Goal: Task Accomplishment & Management: Use online tool/utility

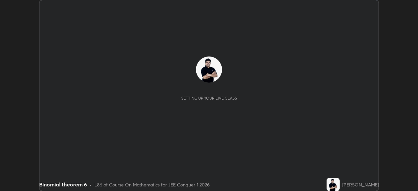
scroll to position [191, 418]
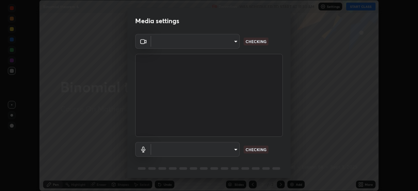
type input "6de8c8c8c69a591e8c739c30eda71f68b62f532a13bcefb910f5f36625bfec2e"
type input "communications"
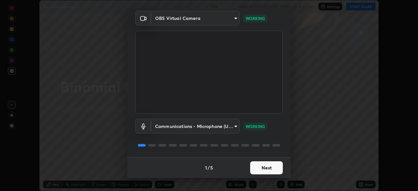
click at [266, 169] on button "Next" at bounding box center [266, 167] width 33 height 13
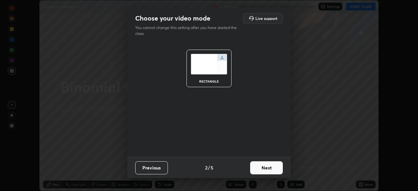
scroll to position [0, 0]
click at [266, 167] on button "Next" at bounding box center [266, 167] width 33 height 13
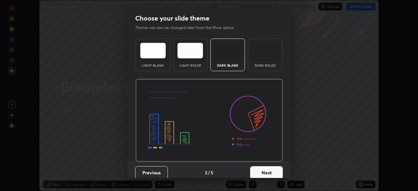
click at [274, 168] on button "Next" at bounding box center [266, 172] width 33 height 13
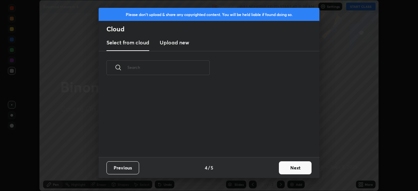
click at [287, 167] on button "Next" at bounding box center [295, 167] width 33 height 13
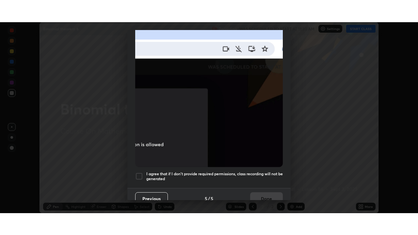
scroll to position [156, 0]
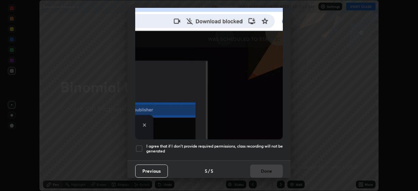
click at [142, 146] on div at bounding box center [139, 149] width 8 height 8
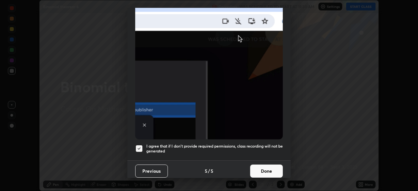
click at [267, 167] on button "Done" at bounding box center [266, 170] width 33 height 13
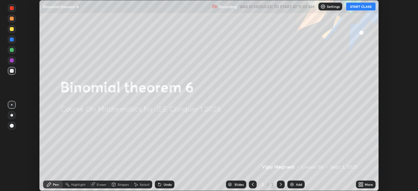
click at [363, 8] on button "START CLASS" at bounding box center [360, 7] width 29 height 8
click at [360, 184] on icon at bounding box center [360, 184] width 5 height 5
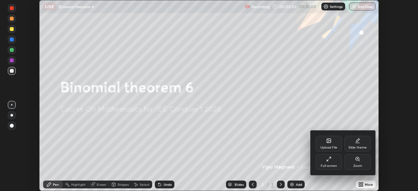
click at [329, 162] on div "Full screen" at bounding box center [329, 162] width 26 height 16
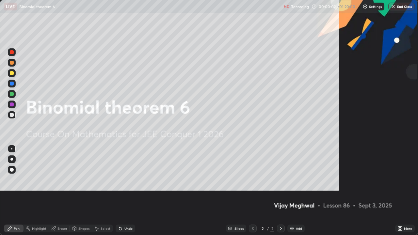
scroll to position [235, 418]
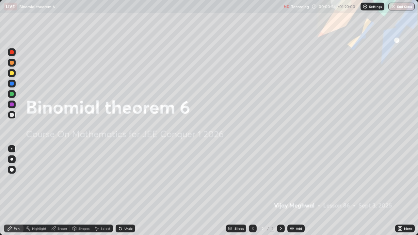
click at [296, 191] on div "Add" at bounding box center [299, 228] width 6 height 3
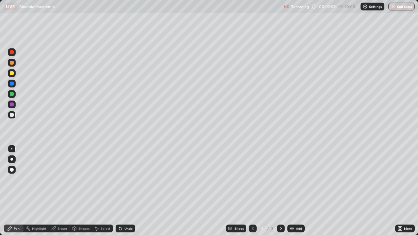
click at [12, 75] on div at bounding box center [12, 73] width 4 height 4
click at [12, 94] on div at bounding box center [12, 94] width 4 height 4
click at [296, 191] on div "Add" at bounding box center [299, 228] width 6 height 3
click at [15, 75] on div at bounding box center [12, 73] width 8 height 8
click at [254, 191] on icon at bounding box center [252, 228] width 5 height 5
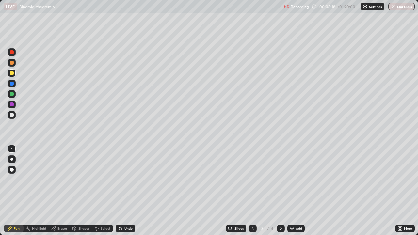
click at [281, 191] on icon at bounding box center [280, 228] width 5 height 5
click at [291, 191] on img at bounding box center [291, 228] width 5 height 5
click at [127, 191] on div "Undo" at bounding box center [128, 228] width 8 height 3
click at [129, 191] on div "Undo" at bounding box center [126, 229] width 20 height 8
click at [14, 97] on div at bounding box center [12, 94] width 8 height 8
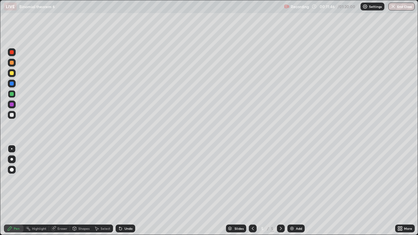
click at [12, 74] on div at bounding box center [12, 73] width 4 height 4
click at [10, 94] on div at bounding box center [12, 94] width 4 height 4
click at [54, 191] on icon at bounding box center [53, 228] width 4 height 4
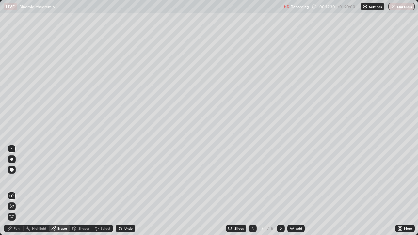
click at [16, 191] on div "Pen" at bounding box center [17, 228] width 6 height 3
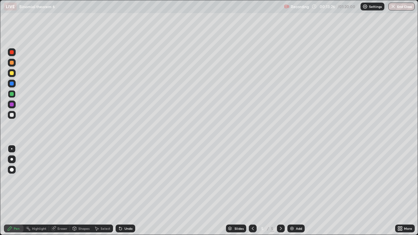
click at [13, 116] on div at bounding box center [12, 115] width 4 height 4
click at [293, 191] on img at bounding box center [291, 228] width 5 height 5
click at [252, 191] on icon at bounding box center [252, 228] width 5 height 5
click at [280, 191] on icon at bounding box center [280, 228] width 5 height 5
click at [252, 191] on icon at bounding box center [252, 228] width 5 height 5
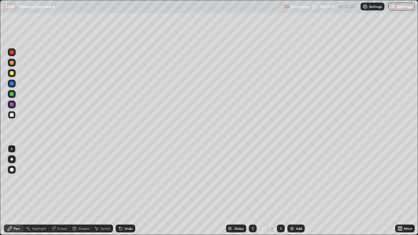
click at [280, 191] on icon at bounding box center [280, 228] width 5 height 5
click at [13, 76] on div at bounding box center [12, 73] width 8 height 8
click at [11, 83] on div at bounding box center [12, 84] width 4 height 4
click at [12, 115] on div at bounding box center [12, 115] width 4 height 4
click at [298, 191] on div "Add" at bounding box center [299, 228] width 6 height 3
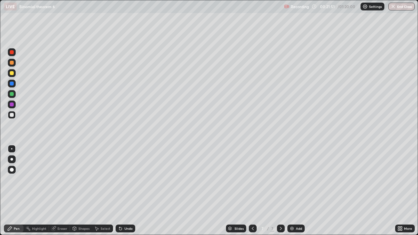
click at [252, 191] on icon at bounding box center [252, 228] width 5 height 5
click at [280, 191] on icon at bounding box center [280, 228] width 5 height 5
click at [250, 191] on icon at bounding box center [252, 228] width 5 height 5
click at [280, 191] on icon at bounding box center [281, 228] width 2 height 3
click at [253, 191] on icon at bounding box center [252, 228] width 5 height 5
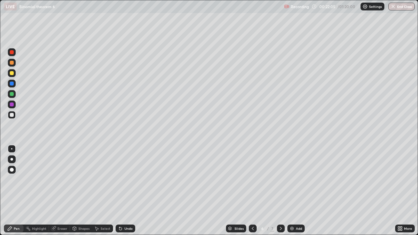
click at [281, 191] on icon at bounding box center [280, 228] width 5 height 5
click at [252, 191] on icon at bounding box center [252, 228] width 5 height 5
click at [280, 191] on icon at bounding box center [280, 228] width 5 height 5
click at [13, 74] on div at bounding box center [12, 73] width 4 height 4
click at [249, 191] on div at bounding box center [253, 229] width 8 height 8
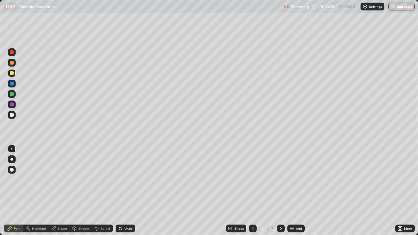
click at [278, 191] on icon at bounding box center [280, 228] width 5 height 5
click at [293, 191] on img at bounding box center [291, 228] width 5 height 5
click at [121, 191] on icon at bounding box center [120, 228] width 5 height 5
click at [12, 65] on div at bounding box center [12, 63] width 8 height 8
click at [13, 64] on div at bounding box center [12, 63] width 4 height 4
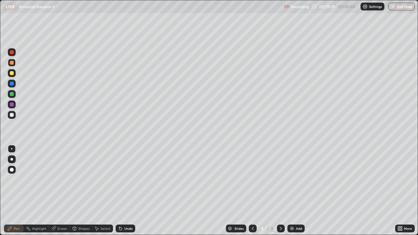
click at [12, 115] on div at bounding box center [12, 115] width 4 height 4
click at [42, 191] on div "Highlight" at bounding box center [39, 228] width 14 height 3
click at [55, 191] on icon at bounding box center [53, 228] width 5 height 5
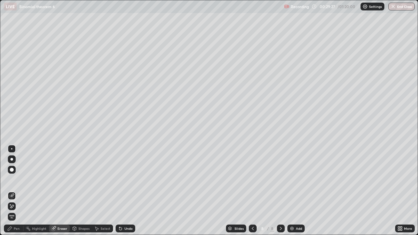
click at [17, 191] on div "Pen" at bounding box center [17, 228] width 6 height 3
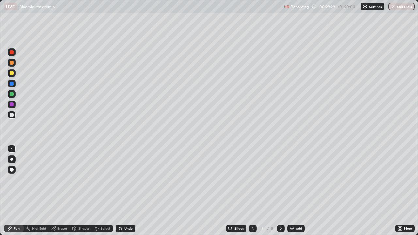
click at [59, 191] on div "Eraser" at bounding box center [62, 228] width 10 height 3
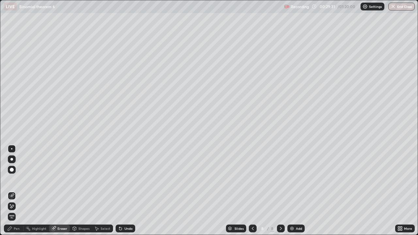
click at [16, 191] on div "Pen" at bounding box center [17, 228] width 6 height 3
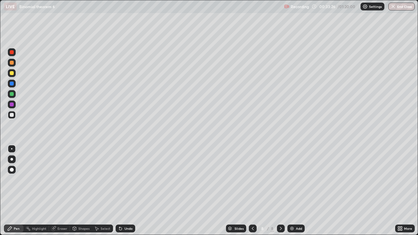
click at [294, 191] on div "Add" at bounding box center [295, 229] width 17 height 8
click at [252, 191] on icon at bounding box center [252, 228] width 5 height 5
click at [280, 191] on icon at bounding box center [280, 228] width 5 height 5
click at [252, 191] on icon at bounding box center [253, 228] width 2 height 3
click at [280, 191] on icon at bounding box center [280, 228] width 5 height 5
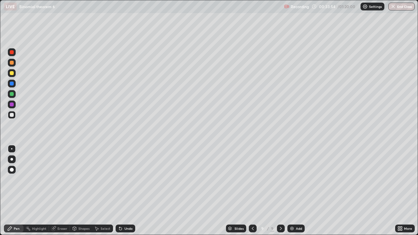
click at [253, 191] on icon at bounding box center [252, 228] width 5 height 5
click at [280, 191] on icon at bounding box center [280, 228] width 5 height 5
click at [14, 95] on div at bounding box center [12, 94] width 8 height 8
click at [125, 191] on div "Undo" at bounding box center [128, 228] width 8 height 3
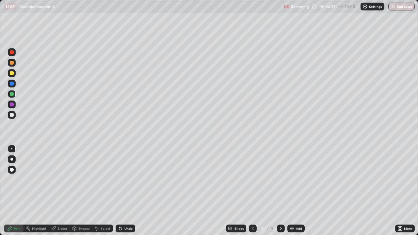
click at [252, 191] on icon at bounding box center [252, 228] width 5 height 5
click at [282, 191] on icon at bounding box center [280, 228] width 5 height 5
click at [281, 191] on icon at bounding box center [280, 228] width 5 height 5
click at [291, 191] on img at bounding box center [291, 228] width 5 height 5
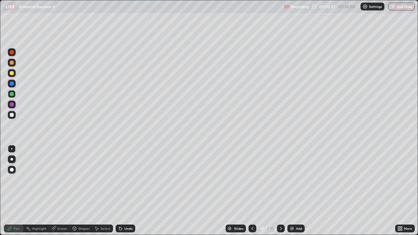
click at [12, 73] on div at bounding box center [12, 73] width 4 height 4
click at [123, 191] on div "Undo" at bounding box center [126, 229] width 20 height 8
click at [124, 191] on div "Undo" at bounding box center [128, 228] width 8 height 3
click at [11, 62] on div at bounding box center [12, 63] width 4 height 4
click at [124, 191] on div "Undo" at bounding box center [128, 228] width 8 height 3
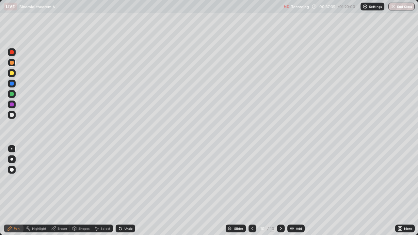
click at [119, 191] on icon at bounding box center [119, 227] width 1 height 1
click at [11, 115] on div at bounding box center [12, 115] width 4 height 4
click at [13, 191] on div "Pen" at bounding box center [14, 229] width 20 height 8
click at [294, 191] on div "Add" at bounding box center [295, 229] width 17 height 8
click at [131, 191] on div "Undo" at bounding box center [126, 229] width 20 height 8
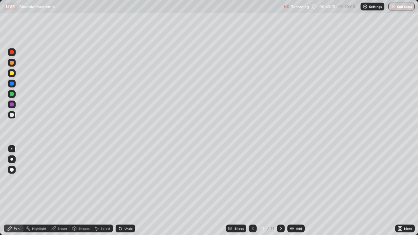
click at [11, 73] on div at bounding box center [12, 73] width 4 height 4
click at [7, 80] on div at bounding box center [12, 83] width 10 height 10
click at [10, 74] on div at bounding box center [12, 73] width 4 height 4
click at [0, 101] on div "Setting up your live class" at bounding box center [209, 117] width 418 height 235
click at [63, 191] on div "Eraser" at bounding box center [62, 228] width 10 height 3
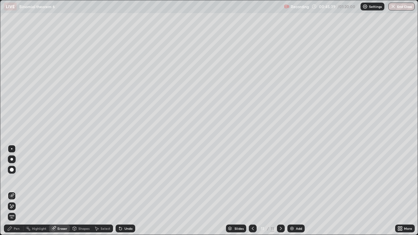
click at [105, 191] on div "Select" at bounding box center [106, 228] width 10 height 3
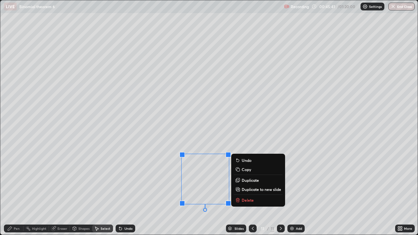
click at [250, 191] on p "Delete" at bounding box center [248, 199] width 12 height 5
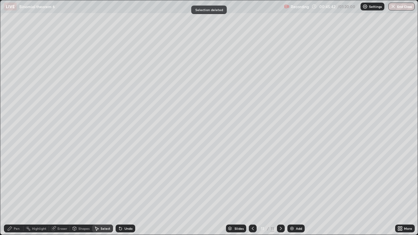
click at [18, 191] on div "Pen" at bounding box center [14, 229] width 20 height 8
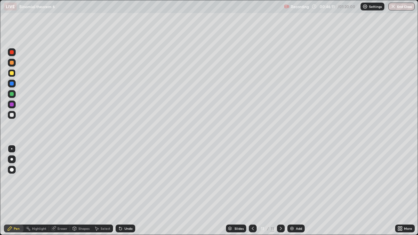
click at [59, 191] on div "Eraser" at bounding box center [62, 228] width 10 height 3
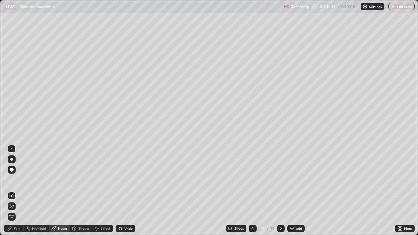
click at [18, 191] on div "Pen" at bounding box center [17, 228] width 6 height 3
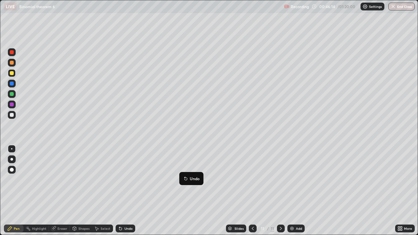
click at [17, 191] on div "Pen" at bounding box center [17, 228] width 6 height 3
click at [130, 191] on div "Undo" at bounding box center [128, 228] width 8 height 3
click at [128, 191] on div "Undo" at bounding box center [128, 228] width 8 height 3
click at [12, 93] on div at bounding box center [12, 94] width 4 height 4
click at [290, 191] on img at bounding box center [291, 228] width 5 height 5
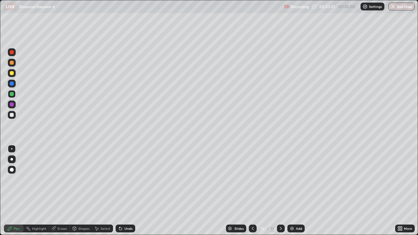
click at [63, 191] on div "Eraser" at bounding box center [62, 228] width 10 height 3
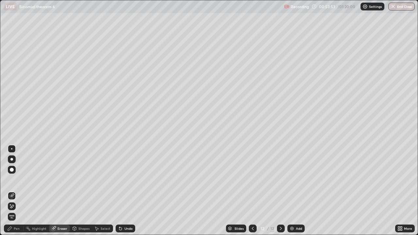
click at [20, 191] on div "Pen" at bounding box center [14, 229] width 20 height 8
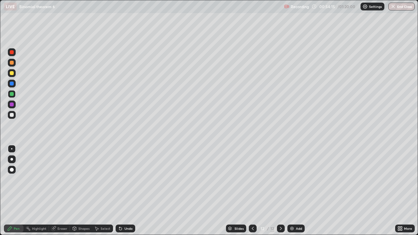
click at [132, 191] on div "Undo" at bounding box center [126, 229] width 20 height 8
click at [133, 191] on div "Undo" at bounding box center [126, 229] width 20 height 8
click at [12, 73] on div at bounding box center [12, 73] width 4 height 4
click at [12, 116] on div at bounding box center [12, 115] width 4 height 4
click at [12, 73] on div at bounding box center [12, 73] width 4 height 4
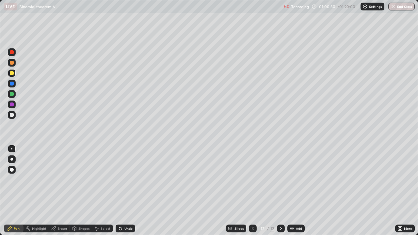
click at [121, 191] on icon at bounding box center [120, 228] width 5 height 5
click at [122, 191] on div "Undo" at bounding box center [126, 229] width 20 height 8
click at [291, 191] on img at bounding box center [291, 228] width 5 height 5
click at [251, 191] on icon at bounding box center [252, 228] width 5 height 5
click at [279, 191] on icon at bounding box center [280, 228] width 5 height 5
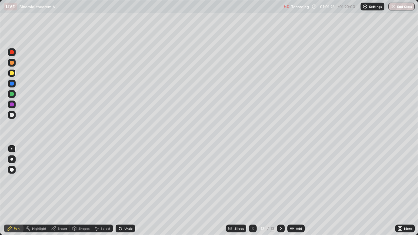
click at [251, 191] on icon at bounding box center [252, 228] width 5 height 5
click at [280, 191] on icon at bounding box center [281, 228] width 2 height 3
click at [252, 191] on icon at bounding box center [252, 228] width 5 height 5
click at [278, 191] on icon at bounding box center [280, 228] width 5 height 5
click at [252, 191] on icon at bounding box center [252, 228] width 5 height 5
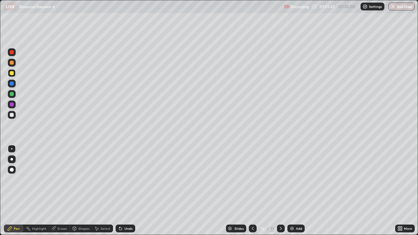
click at [281, 191] on icon at bounding box center [281, 228] width 2 height 3
click at [252, 191] on icon at bounding box center [252, 228] width 5 height 5
click at [280, 191] on icon at bounding box center [280, 228] width 5 height 5
click at [252, 191] on icon at bounding box center [252, 228] width 5 height 5
click at [280, 191] on icon at bounding box center [280, 228] width 5 height 5
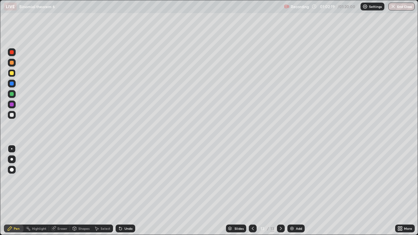
click at [12, 73] on div at bounding box center [12, 73] width 4 height 4
click at [13, 90] on div at bounding box center [12, 94] width 8 height 8
click at [65, 191] on div "Eraser" at bounding box center [62, 228] width 10 height 3
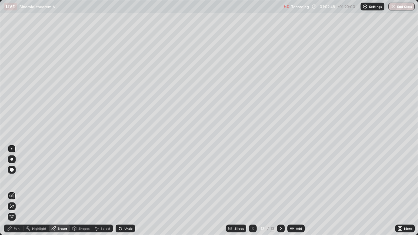
click at [17, 191] on div "Pen" at bounding box center [14, 229] width 20 height 8
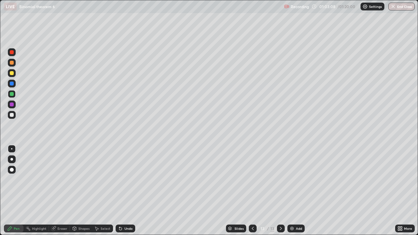
click at [119, 191] on icon at bounding box center [120, 228] width 3 height 3
click at [10, 74] on div at bounding box center [12, 73] width 4 height 4
click at [129, 191] on div "Undo" at bounding box center [128, 228] width 8 height 3
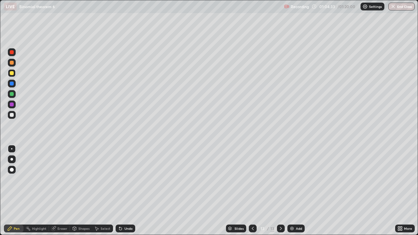
click at [128, 191] on div "Undo" at bounding box center [128, 228] width 8 height 3
click at [292, 191] on img at bounding box center [291, 228] width 5 height 5
click at [251, 191] on icon at bounding box center [252, 228] width 5 height 5
click at [280, 191] on icon at bounding box center [280, 228] width 5 height 5
click at [252, 191] on icon at bounding box center [252, 228] width 5 height 5
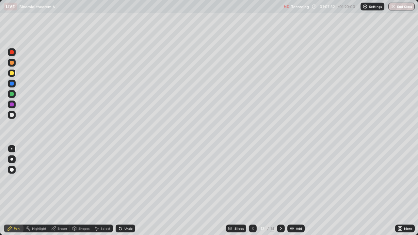
click at [250, 191] on icon at bounding box center [252, 228] width 5 height 5
click at [280, 191] on icon at bounding box center [281, 228] width 2 height 3
click at [65, 191] on div "Eraser" at bounding box center [62, 228] width 10 height 3
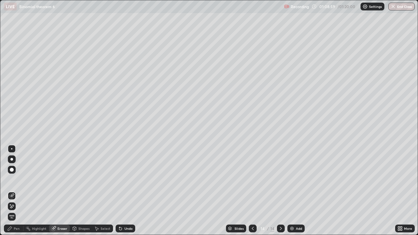
click at [18, 191] on div "Pen" at bounding box center [17, 228] width 6 height 3
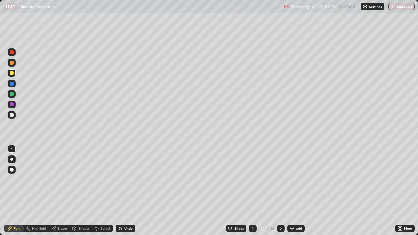
click at [252, 191] on icon at bounding box center [253, 228] width 2 height 3
click at [280, 191] on icon at bounding box center [280, 228] width 5 height 5
click at [404, 8] on button "End Class" at bounding box center [401, 7] width 26 height 8
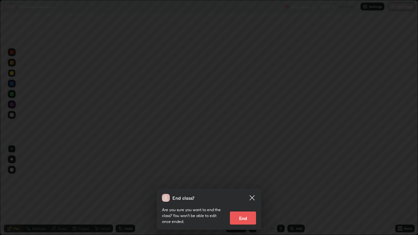
click at [249, 191] on button "End" at bounding box center [243, 217] width 26 height 13
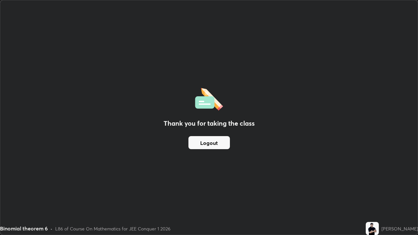
click at [218, 145] on button "Logout" at bounding box center [208, 142] width 41 height 13
